Goal: Task Accomplishment & Management: Complete application form

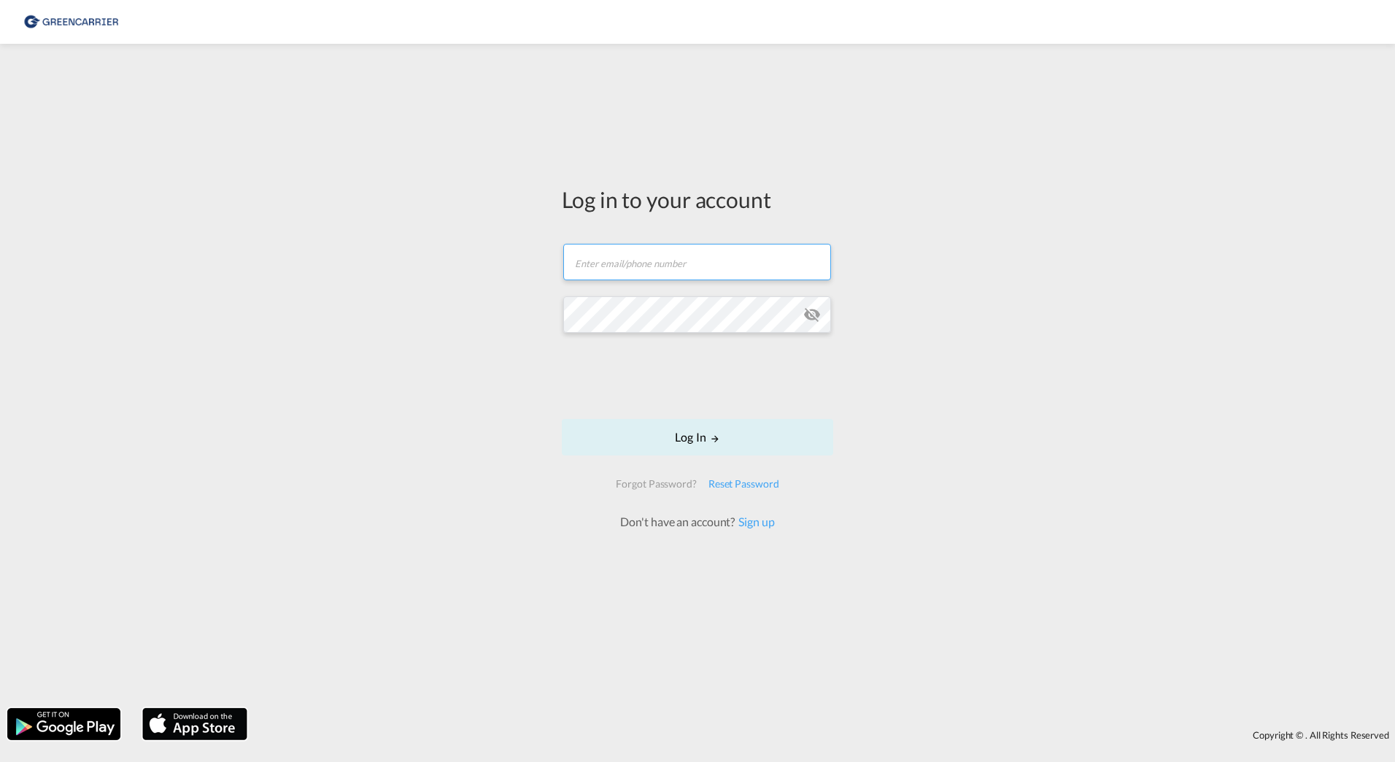
click at [619, 255] on input "text" at bounding box center [697, 262] width 268 height 36
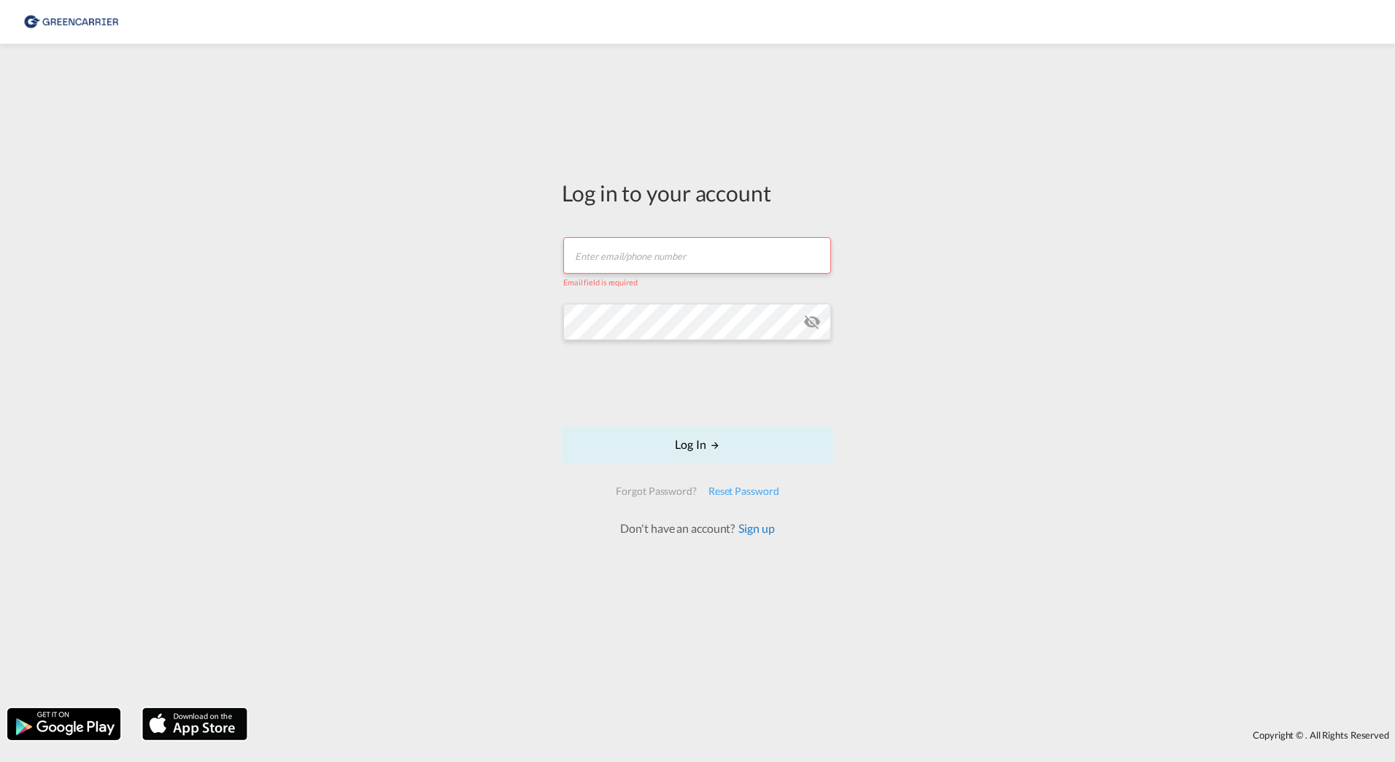
click at [768, 528] on link "Sign up" at bounding box center [754, 528] width 39 height 14
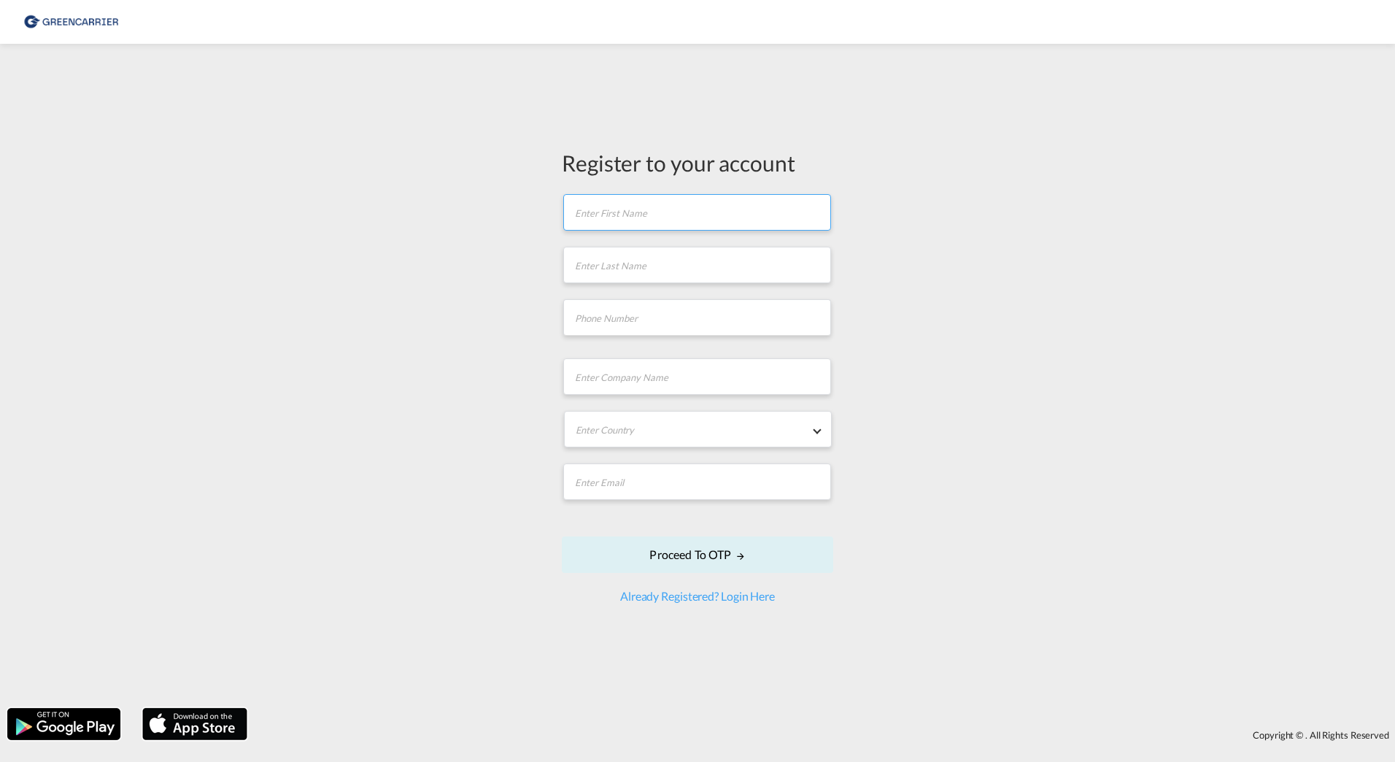
click at [636, 205] on input "text" at bounding box center [697, 212] width 268 height 36
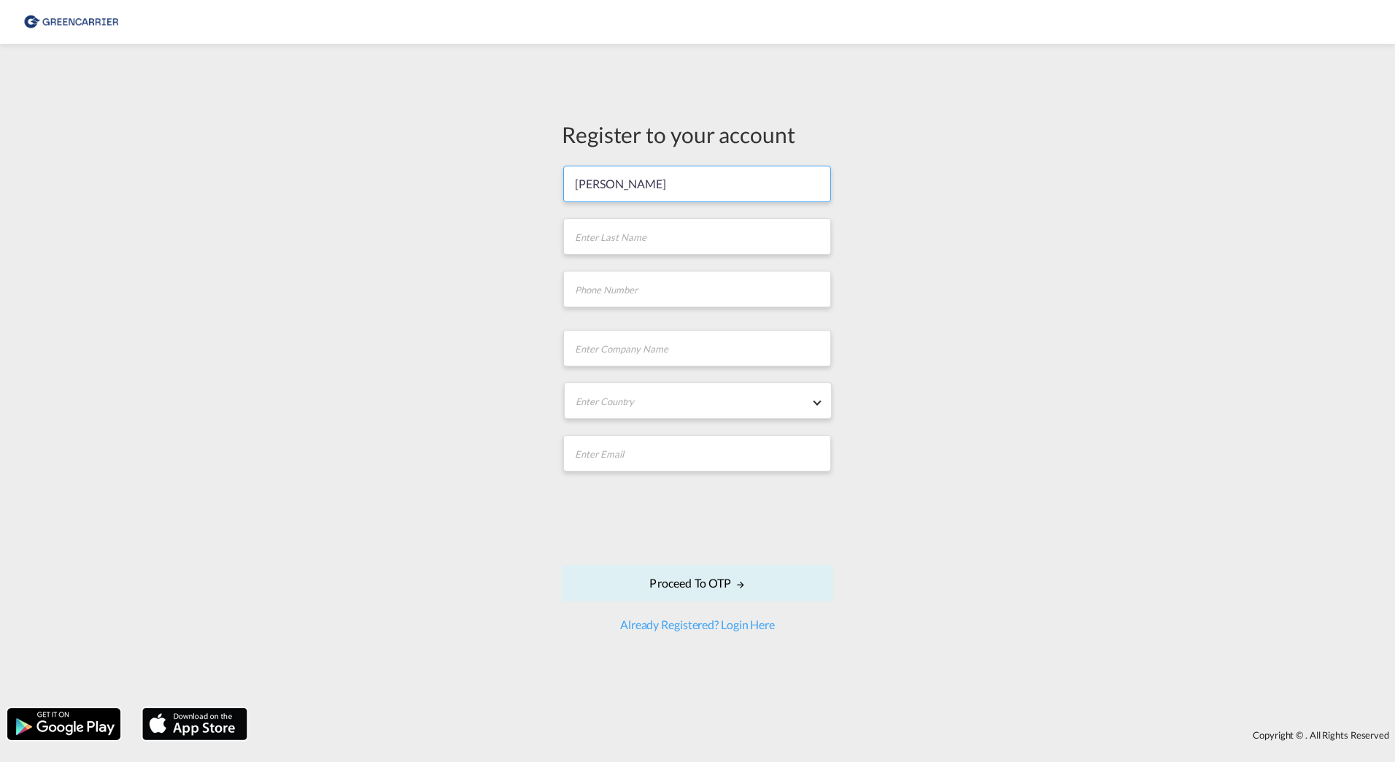
type input "[PERSON_NAME]"
type input "Pisall"
type input "[PHONE_NUMBER]"
type input "TRANS AURIGA GmbH"
type md-option "[GEOGRAPHIC_DATA]"
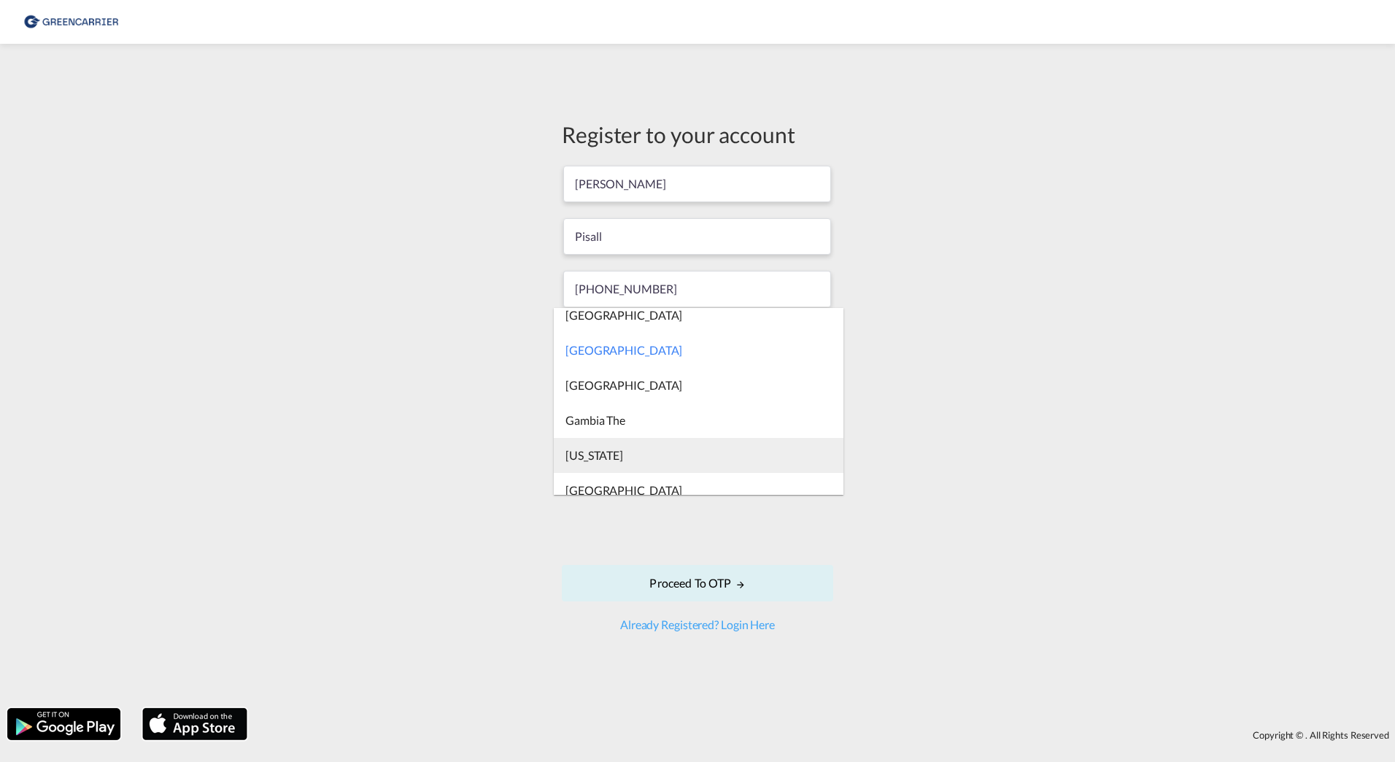
scroll to position [2869, 0]
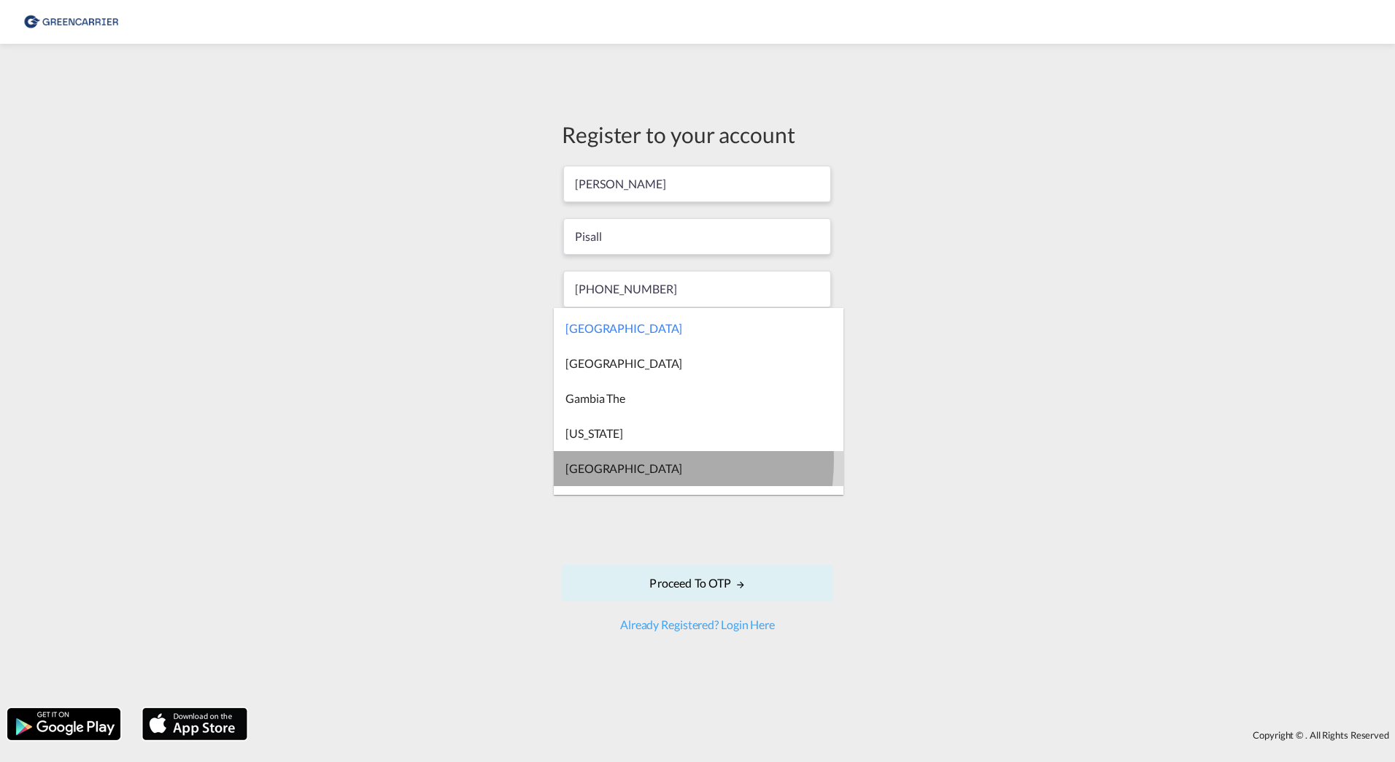
click at [605, 460] on div "[GEOGRAPHIC_DATA]" at bounding box center [624, 468] width 117 height 16
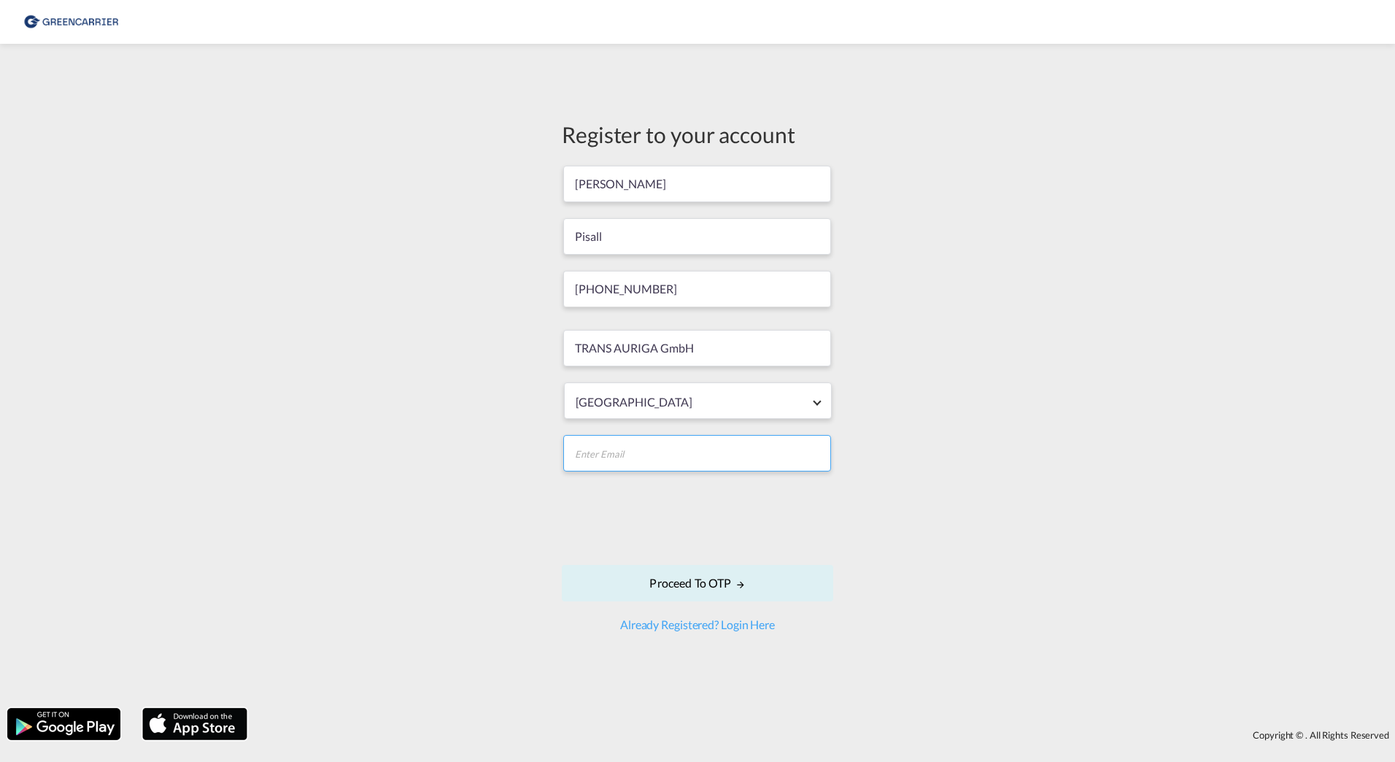
click at [613, 458] on input "email" at bounding box center [697, 453] width 268 height 36
type input "[EMAIL_ADDRESS][DOMAIN_NAME]"
click at [701, 591] on button "Proceed to OTP" at bounding box center [697, 583] width 271 height 36
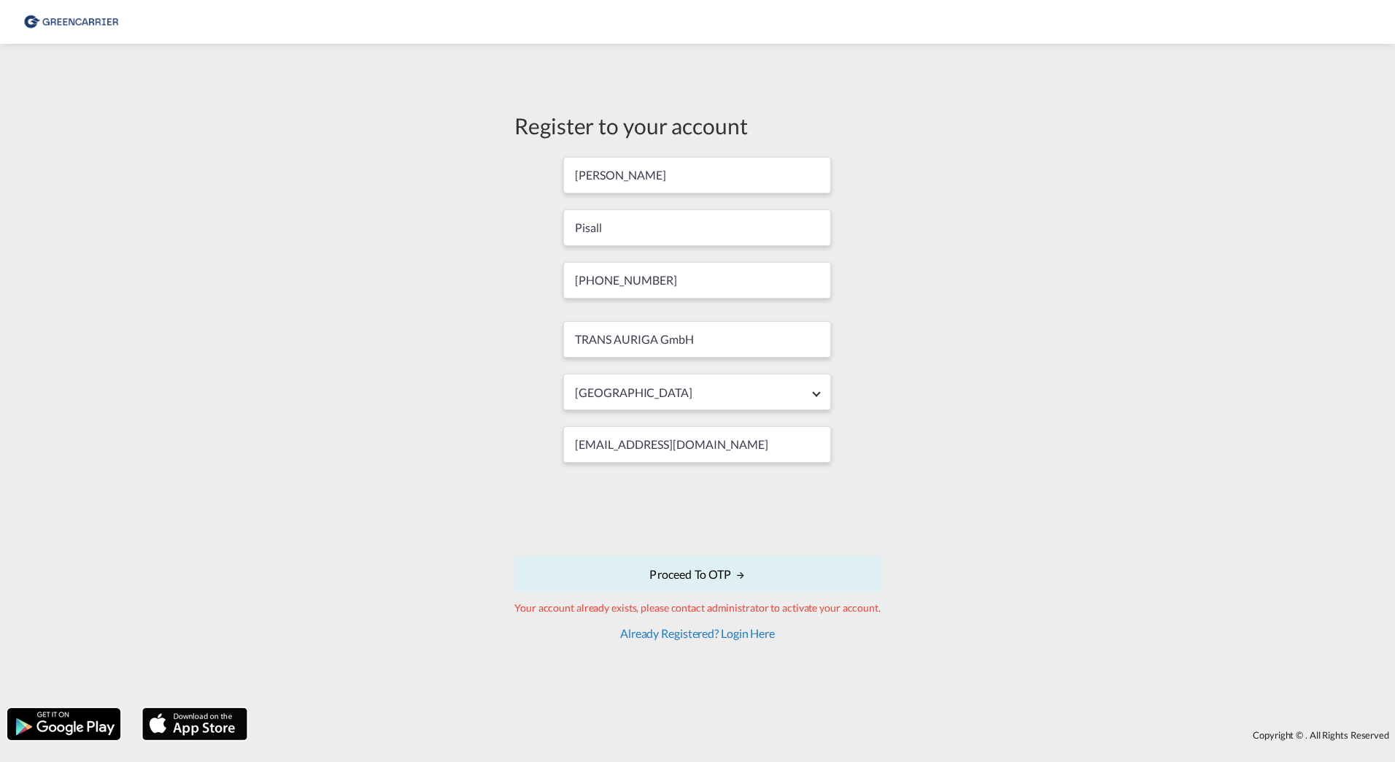
click at [743, 636] on link "Already Registered? Login Here" at bounding box center [697, 633] width 155 height 14
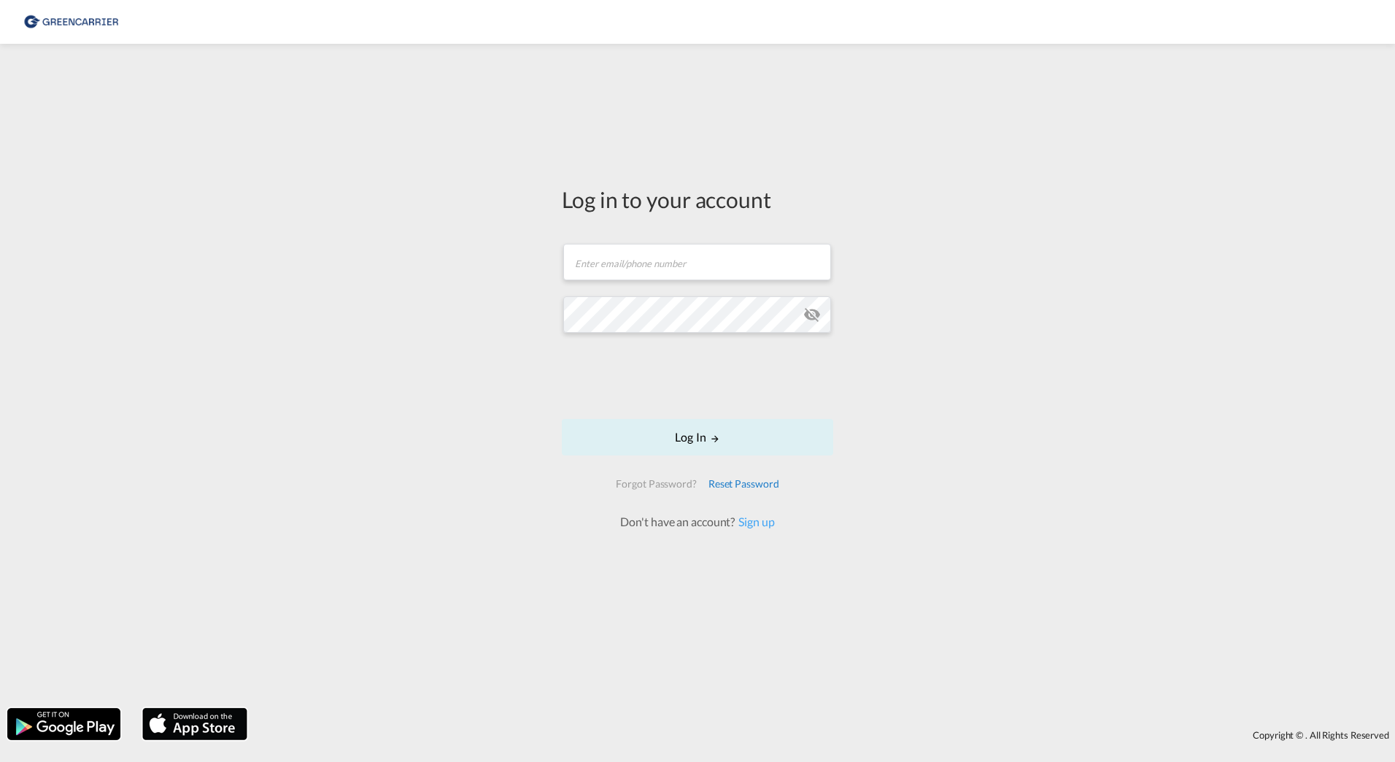
click at [734, 482] on div "Reset Password" at bounding box center [744, 484] width 82 height 26
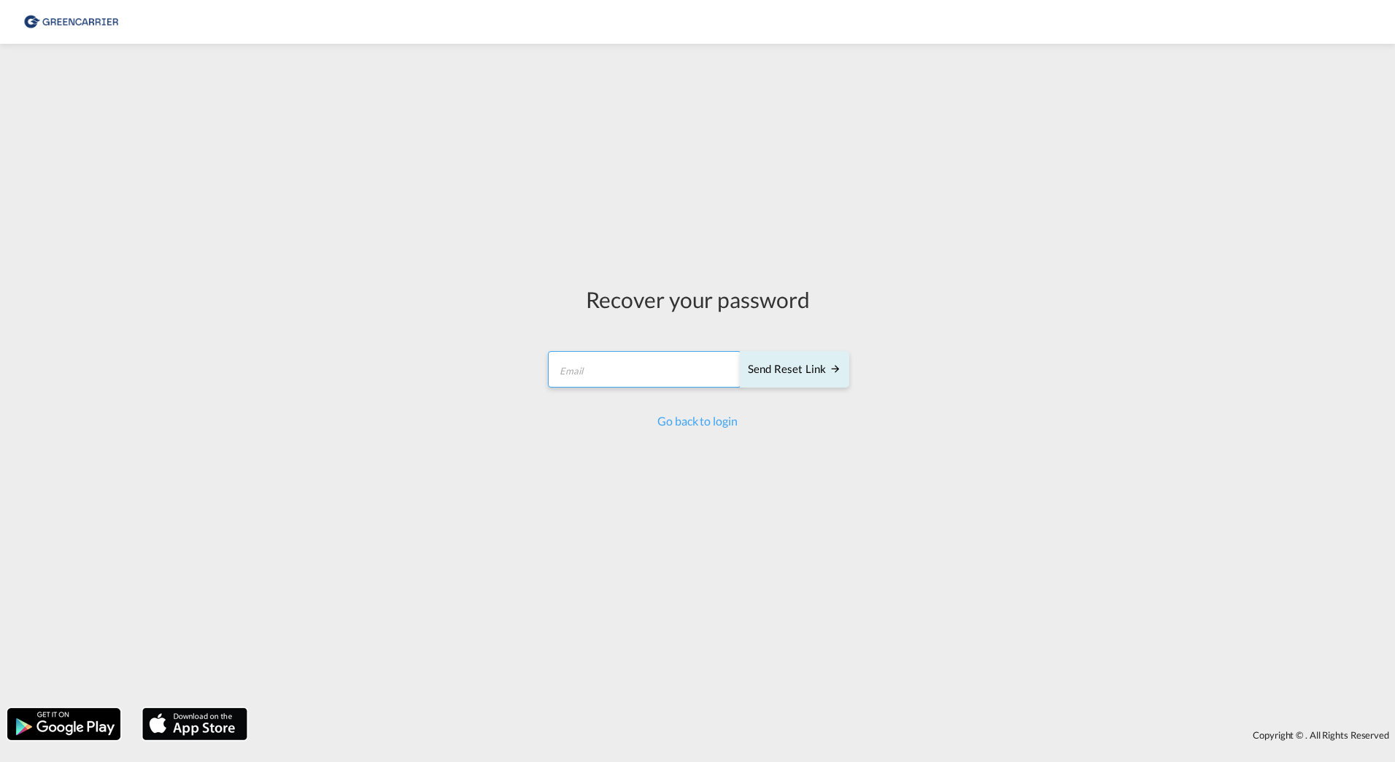
click at [614, 371] on input "email" at bounding box center [644, 369] width 193 height 36
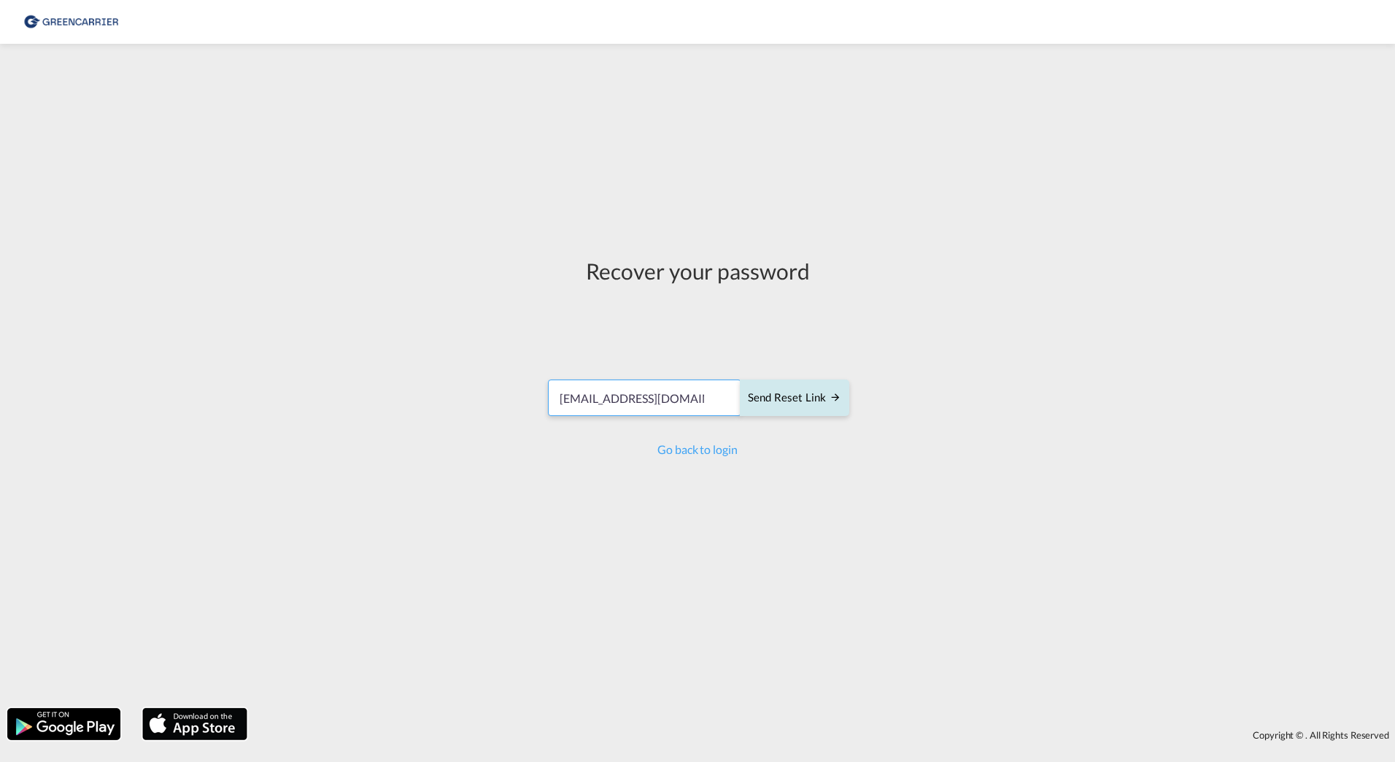
type input "[EMAIL_ADDRESS][DOMAIN_NAME]"
click at [820, 409] on button "Send reset link" at bounding box center [794, 397] width 109 height 36
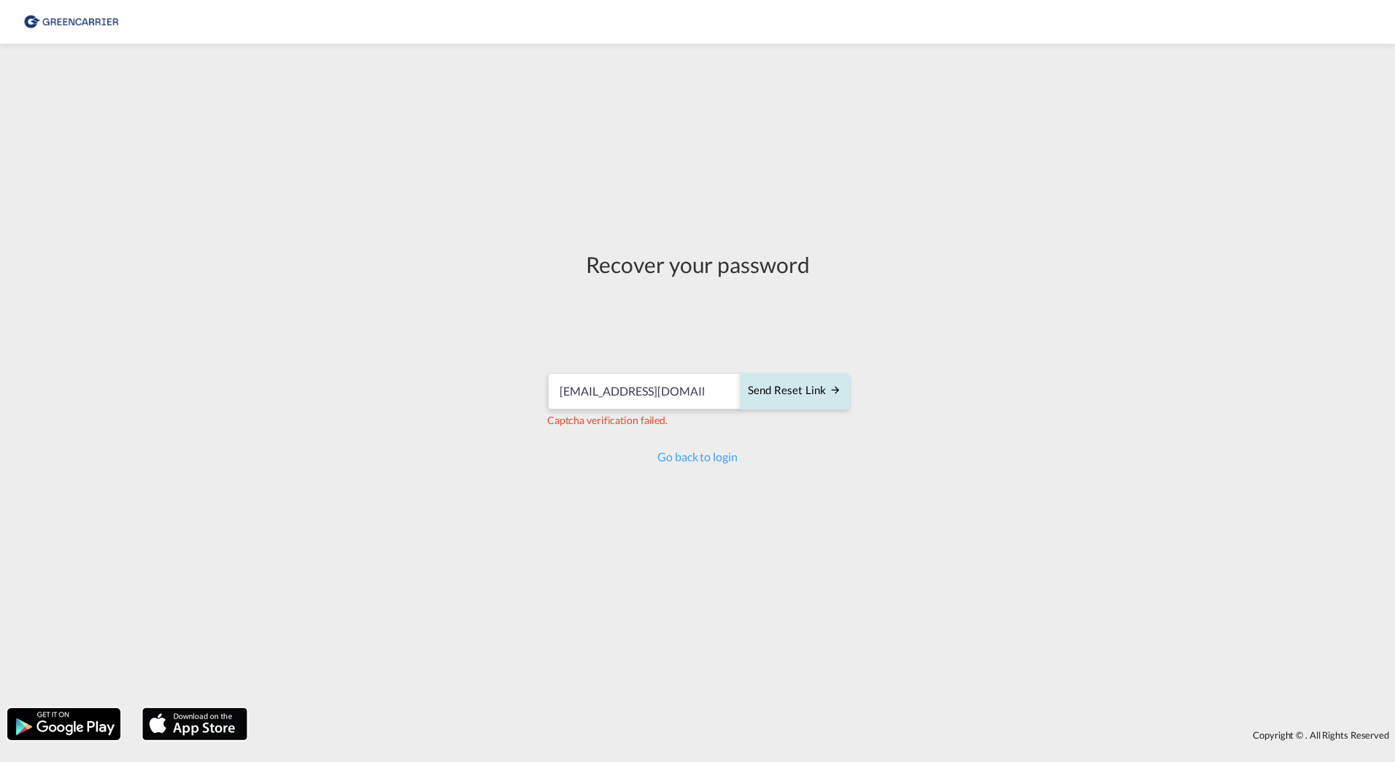
click at [798, 394] on div "Send reset link" at bounding box center [794, 390] width 93 height 17
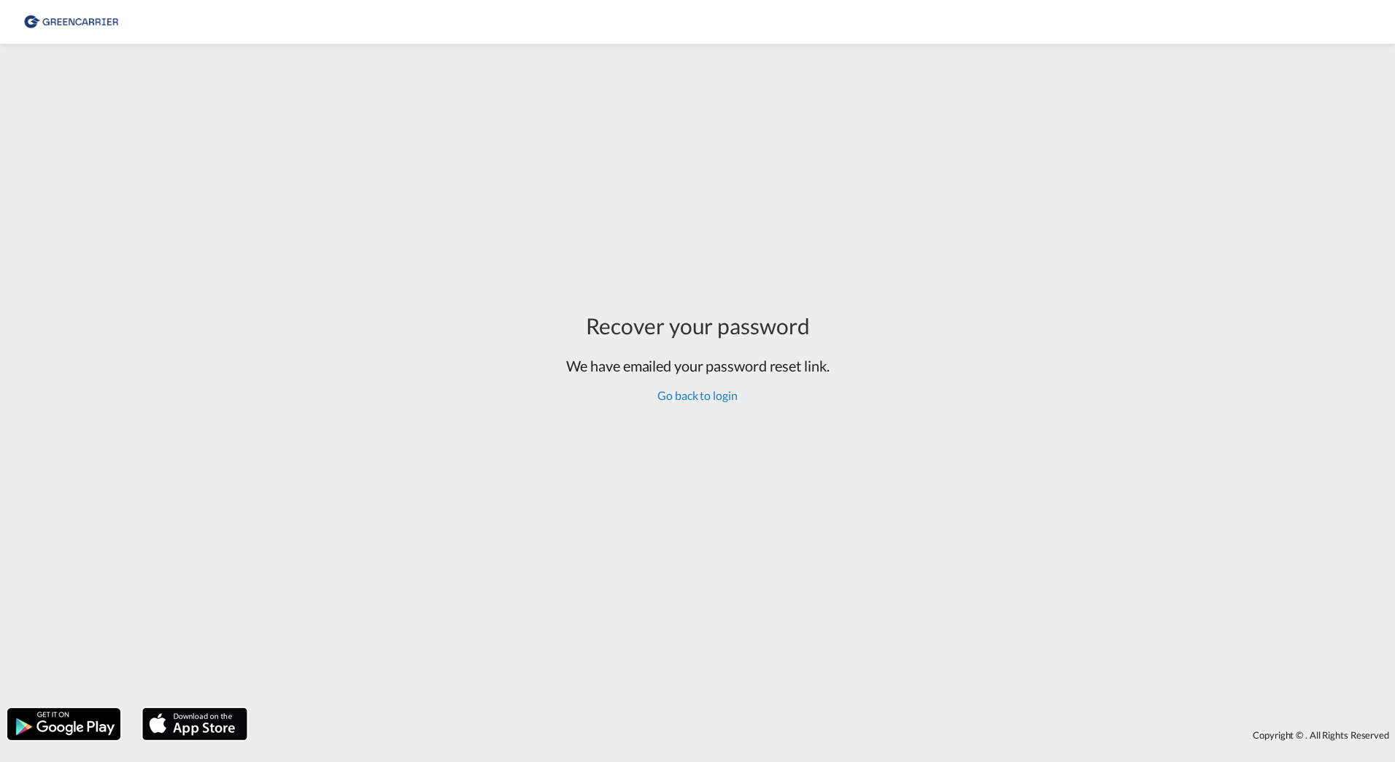
click at [724, 401] on link "Go back to login" at bounding box center [698, 395] width 80 height 14
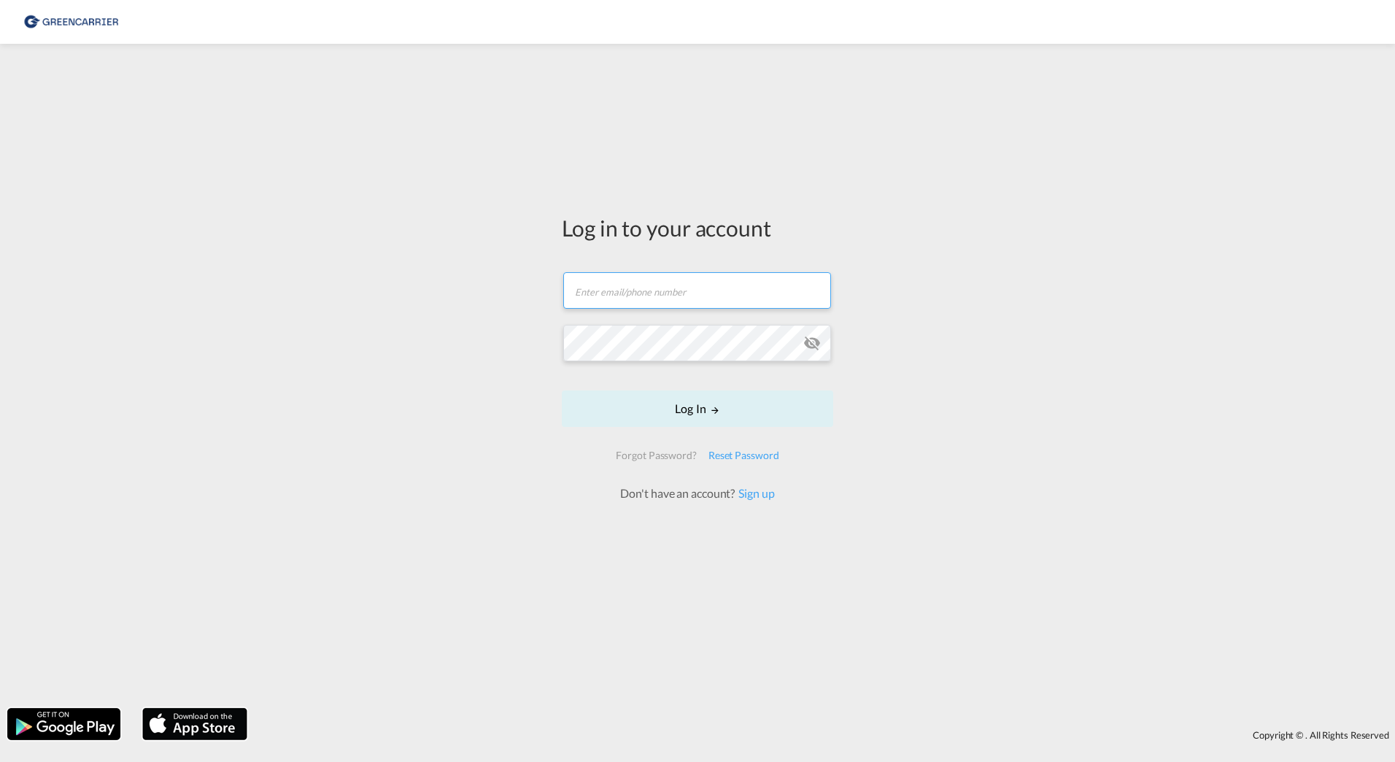
click at [674, 298] on input "text" at bounding box center [697, 290] width 268 height 36
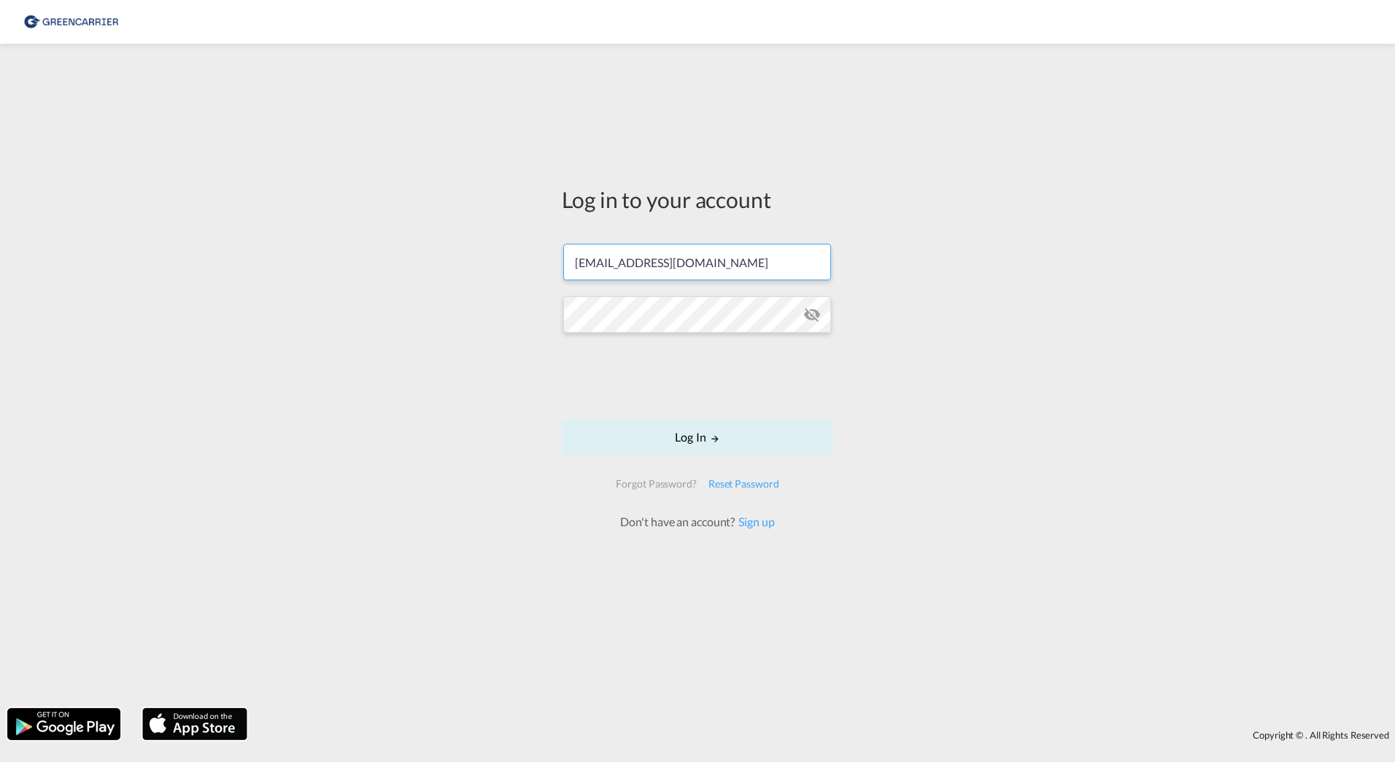
type input "[EMAIL_ADDRESS][DOMAIN_NAME]"
click at [671, 436] on button "Log In" at bounding box center [697, 437] width 271 height 36
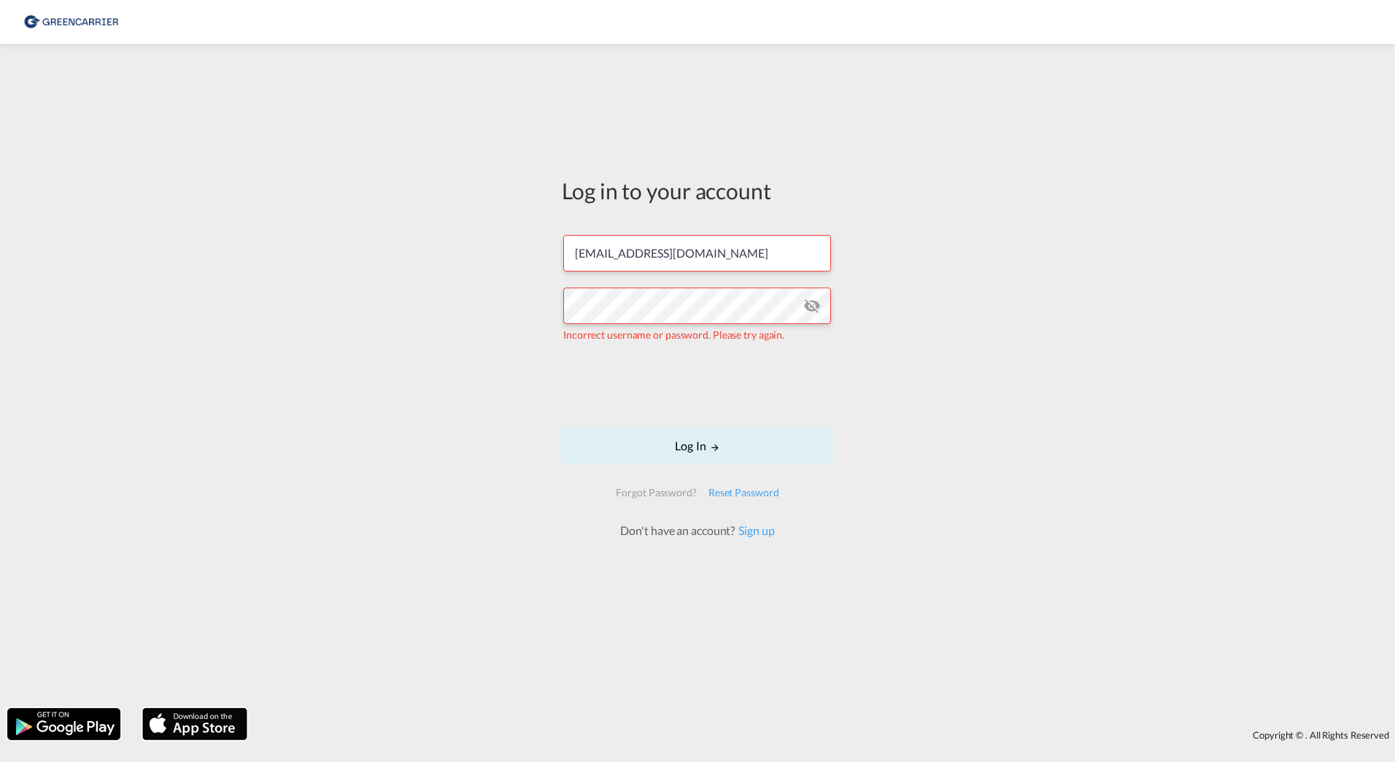
click at [809, 302] on md-icon "icon-eye-off" at bounding box center [812, 306] width 18 height 18
